Goal: Information Seeking & Learning: Learn about a topic

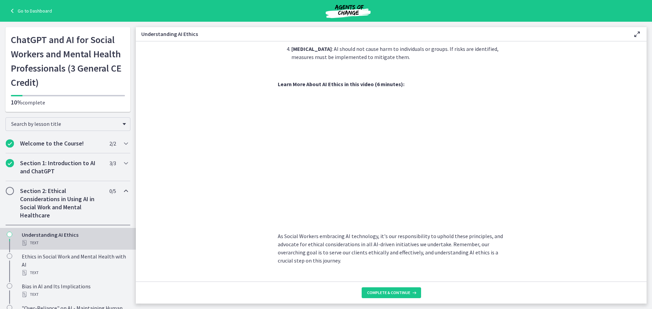
scroll to position [302, 0]
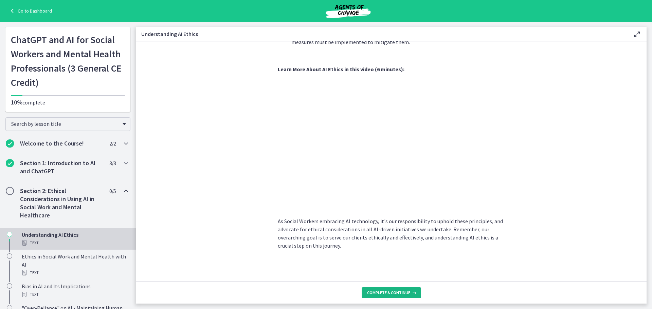
click at [386, 295] on span "Complete & continue" at bounding box center [388, 292] width 43 height 5
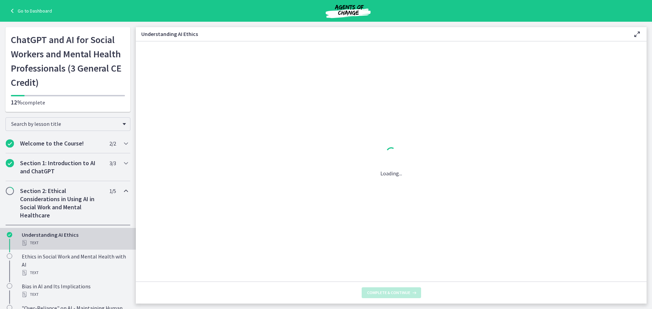
scroll to position [0, 0]
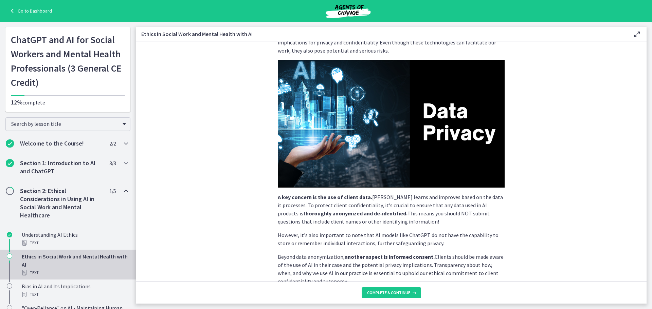
scroll to position [68, 0]
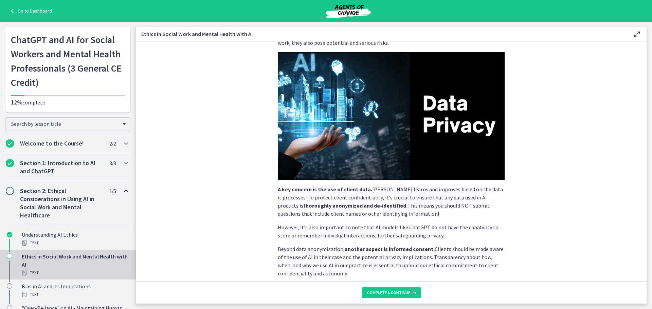
drag, startPoint x: 244, startPoint y: 252, endPoint x: 220, endPoint y: 258, distance: 24.0
click at [220, 258] on section "Social Workers are often privy to personal, sensitive information about our cli…" at bounding box center [391, 161] width 510 height 240
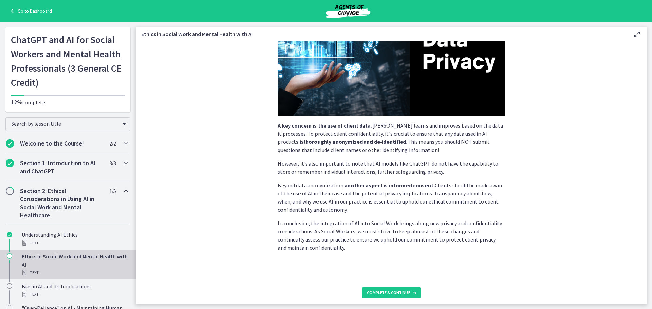
scroll to position [134, 0]
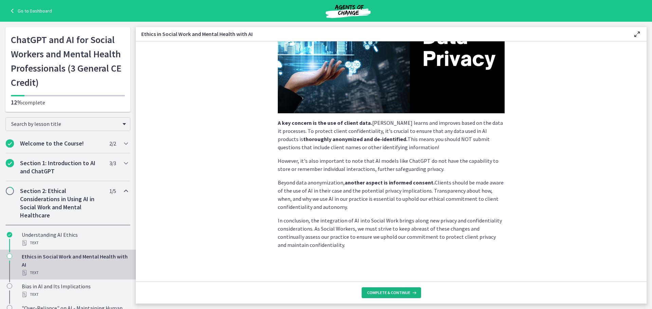
click at [381, 292] on span "Complete & continue" at bounding box center [388, 292] width 43 height 5
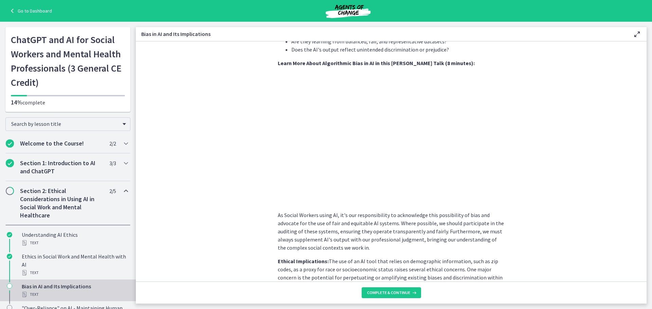
scroll to position [271, 0]
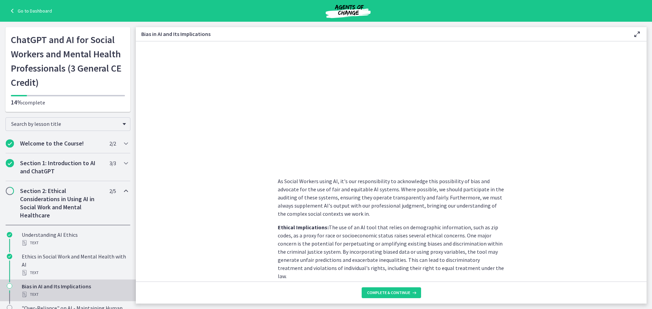
click at [219, 256] on section "AI systems like ChatGPT learn from vast amounts of data. If this data contains …" at bounding box center [391, 161] width 510 height 240
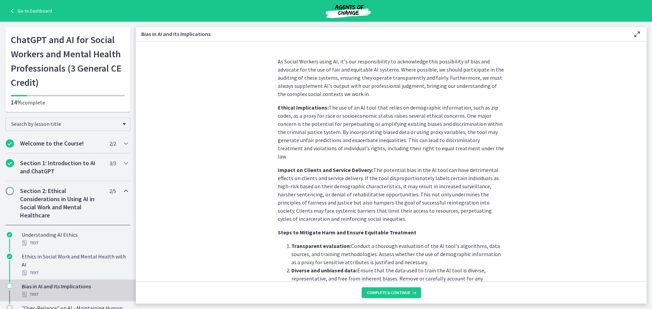
scroll to position [407, 0]
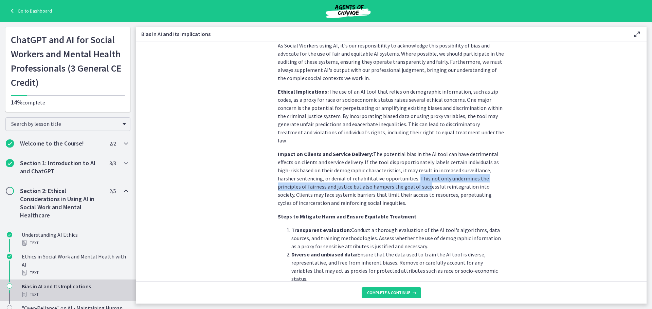
drag, startPoint x: 392, startPoint y: 171, endPoint x: 392, endPoint y: 176, distance: 5.1
click at [392, 176] on p "Impact on Clients and Service Delivery: The potential bias in the AI tool can h…" at bounding box center [391, 178] width 227 height 57
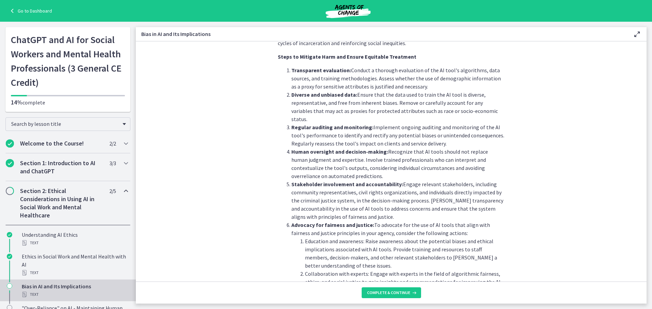
scroll to position [611, 0]
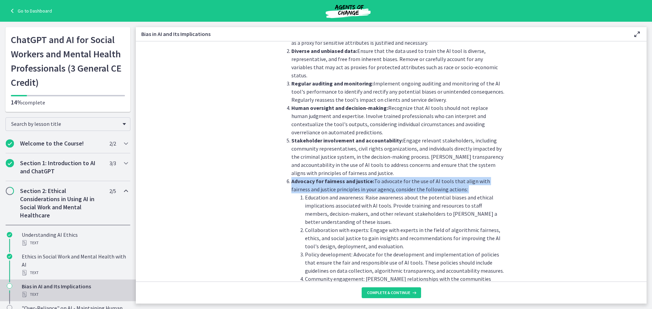
drag, startPoint x: 287, startPoint y: 166, endPoint x: 288, endPoint y: 177, distance: 10.5
click at [288, 177] on ol "Transparent evaluation: Conduct a thorough evaluation of the AI tool's algorith…" at bounding box center [391, 189] width 227 height 334
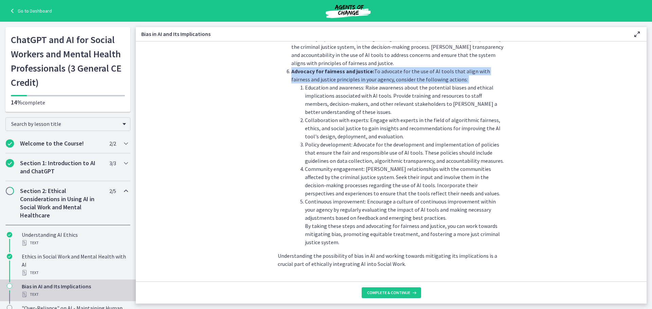
scroll to position [723, 0]
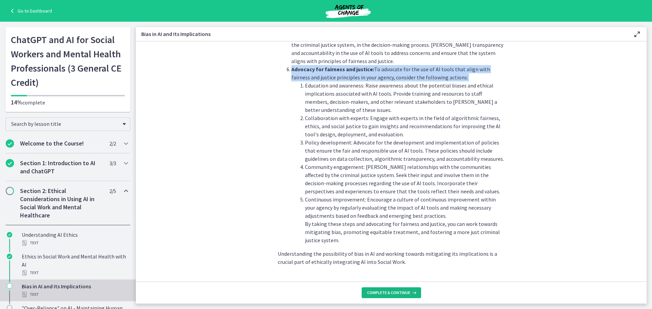
click at [392, 292] on span "Complete & continue" at bounding box center [388, 292] width 43 height 5
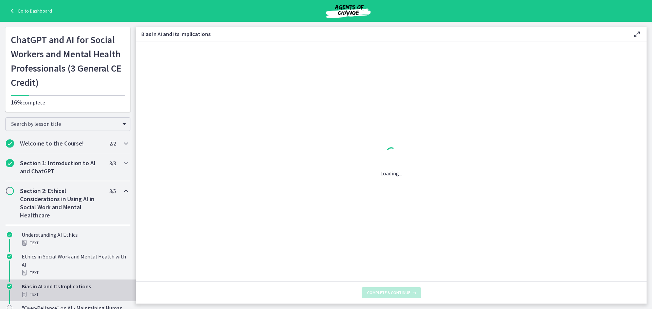
scroll to position [0, 0]
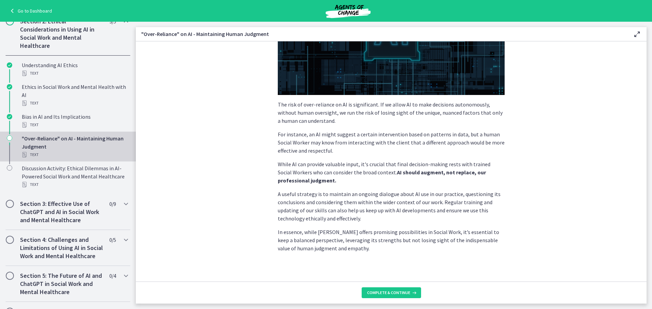
scroll to position [131, 0]
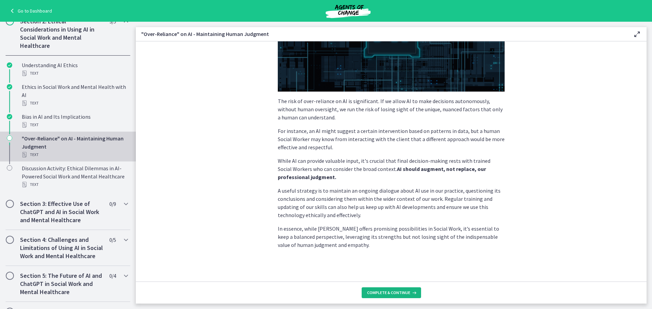
click at [389, 295] on span "Complete & continue" at bounding box center [388, 292] width 43 height 5
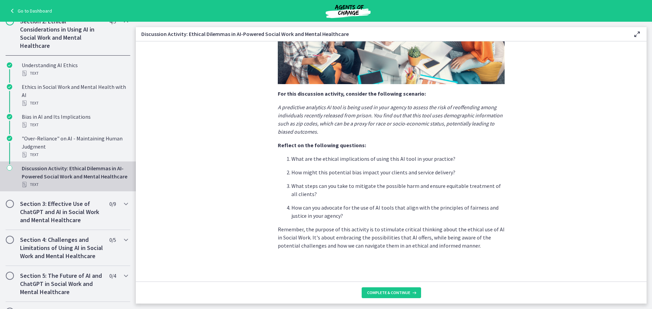
scroll to position [134, 0]
drag, startPoint x: 380, startPoint y: 290, endPoint x: 377, endPoint y: 288, distance: 3.9
click at [378, 288] on button "Complete & continue" at bounding box center [390, 292] width 59 height 11
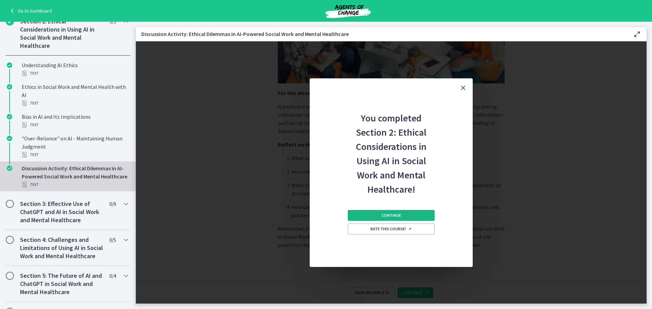
click at [397, 217] on span "Continue" at bounding box center [390, 215] width 19 height 5
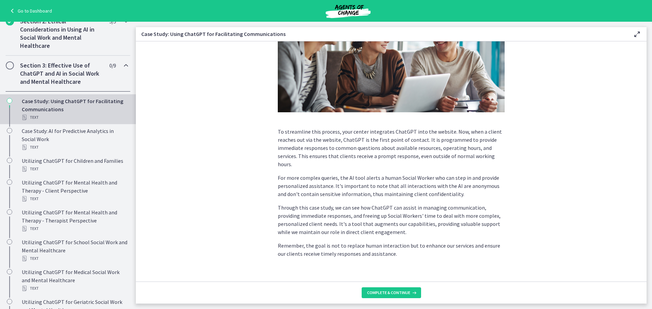
scroll to position [136, 0]
click at [374, 289] on button "Complete & continue" at bounding box center [390, 292] width 59 height 11
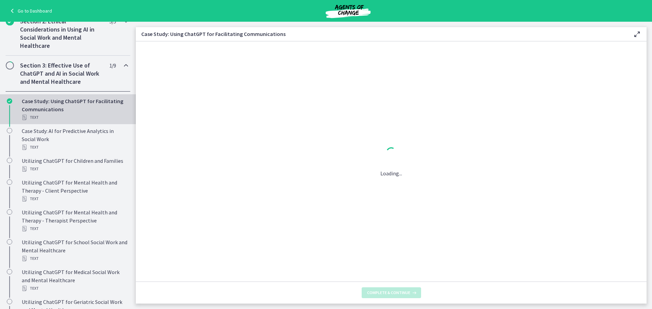
scroll to position [0, 0]
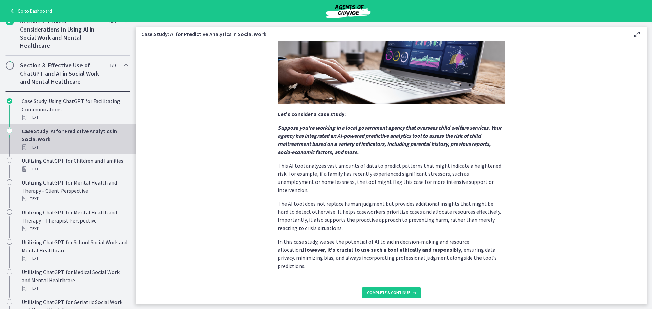
scroll to position [118, 0]
